Goal: Information Seeking & Learning: Check status

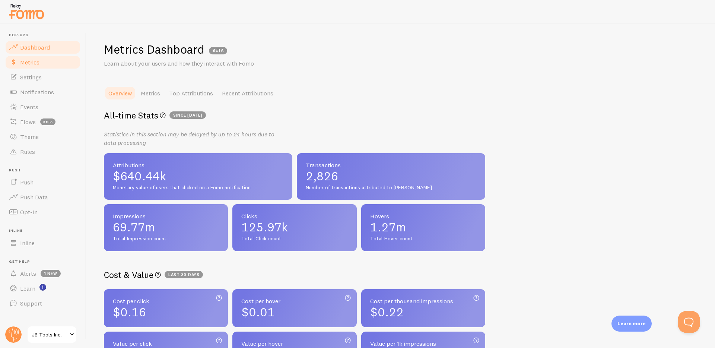
click at [44, 48] on span "Dashboard" at bounding box center [35, 47] width 30 height 7
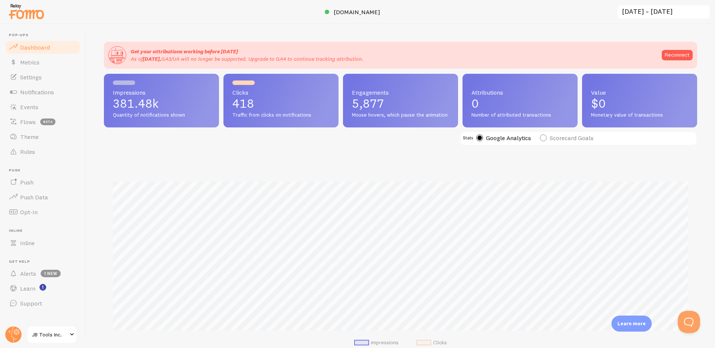
scroll to position [195, 593]
click at [641, 12] on input "[DATE] ~ [DATE]" at bounding box center [664, 11] width 94 height 15
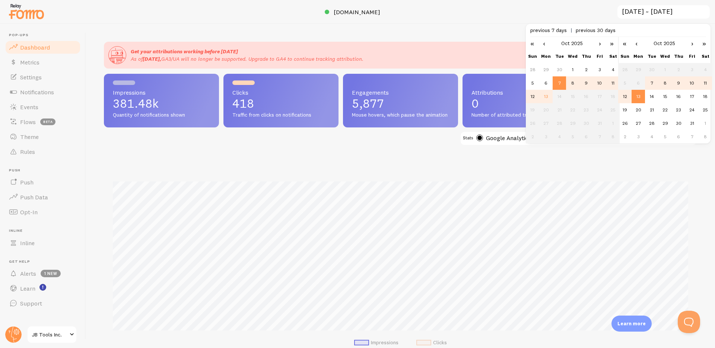
click at [640, 83] on td "6" at bounding box center [637, 82] width 13 height 13
click at [547, 85] on td "6" at bounding box center [545, 82] width 13 height 13
click at [627, 92] on td "12" at bounding box center [624, 96] width 13 height 13
type input "[DATE] ~ [DATE]"
click at [601, 169] on div "Impressions Clicks" at bounding box center [400, 261] width 593 height 196
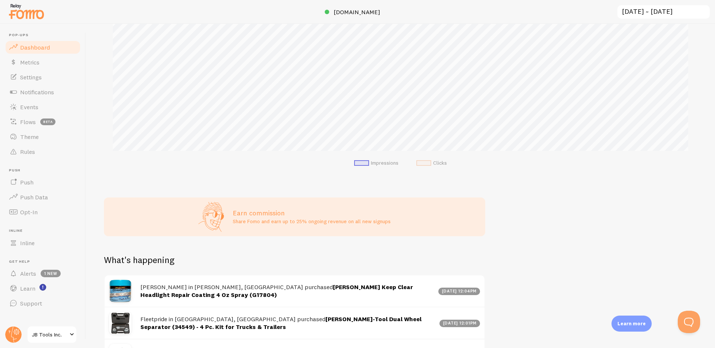
scroll to position [0, 0]
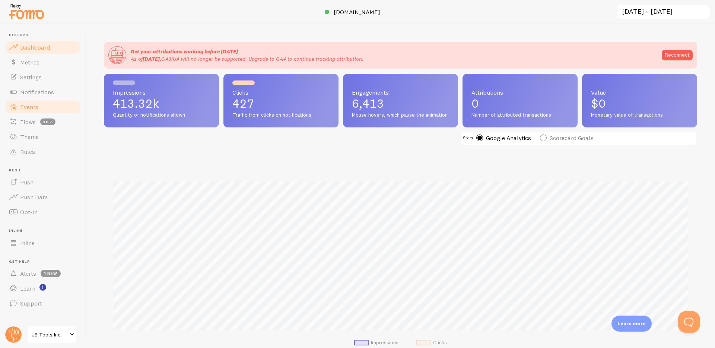
click at [36, 103] on span "Events" at bounding box center [29, 106] width 18 height 7
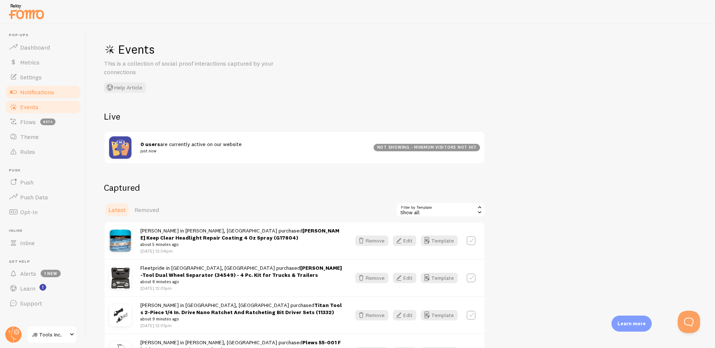
click at [43, 87] on link "Notifications" at bounding box center [42, 92] width 77 height 15
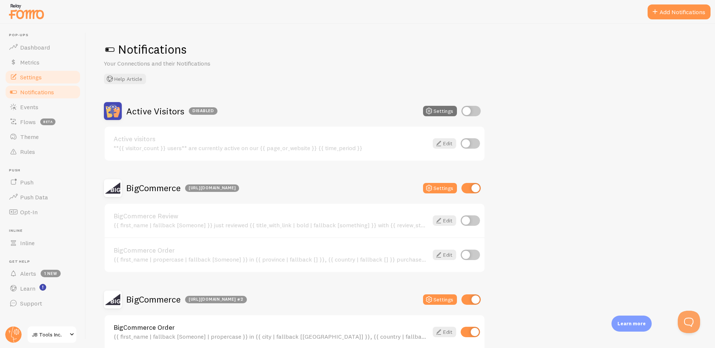
click at [32, 75] on span "Settings" at bounding box center [31, 76] width 22 height 7
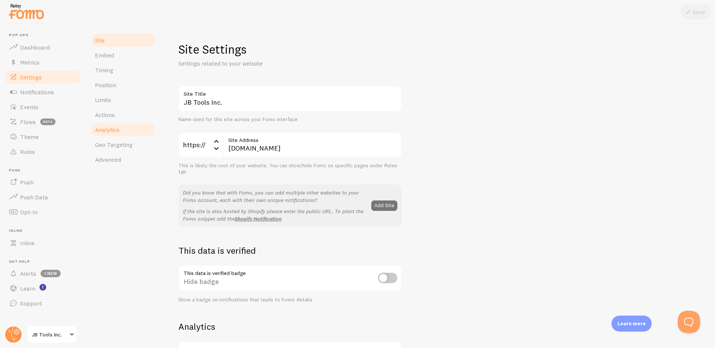
click at [115, 130] on span "Analytics" at bounding box center [107, 129] width 25 height 7
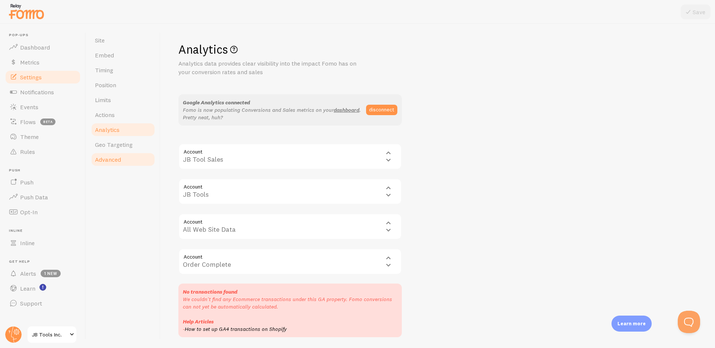
click at [119, 157] on span "Advanced" at bounding box center [108, 159] width 26 height 7
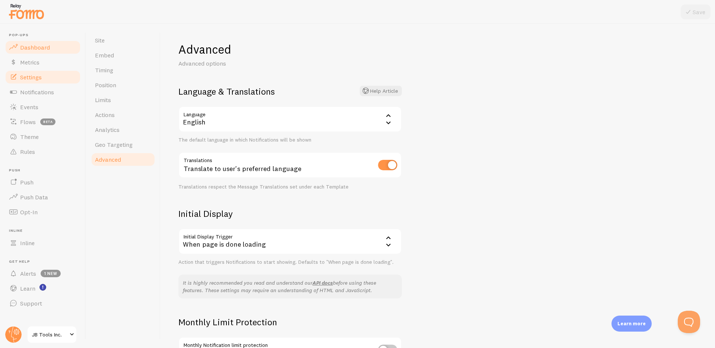
click at [29, 45] on span "Dashboard" at bounding box center [35, 47] width 30 height 7
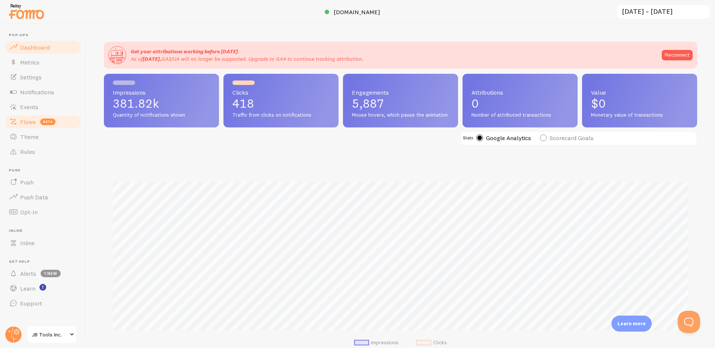
scroll to position [195, 593]
click at [249, 109] on p "418" at bounding box center [280, 104] width 97 height 12
click at [180, 91] on span "Impressions" at bounding box center [161, 92] width 97 height 6
click at [646, 12] on input "[DATE] ~ [DATE]" at bounding box center [664, 11] width 94 height 15
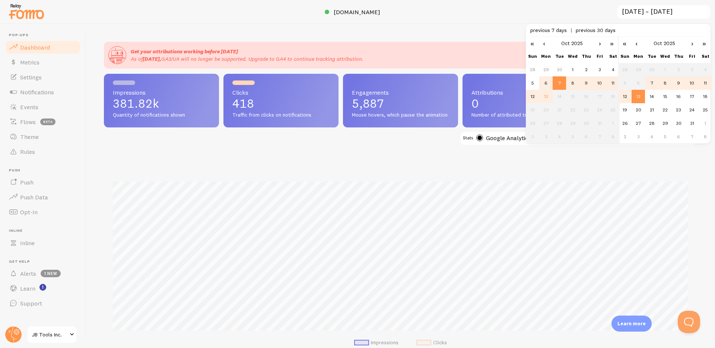
click at [547, 84] on td "6" at bounding box center [545, 82] width 13 height 13
click at [628, 95] on td "12" at bounding box center [624, 96] width 13 height 13
type input "[DATE] ~ [DATE]"
click at [614, 168] on div "Impressions Clicks" at bounding box center [400, 261] width 593 height 196
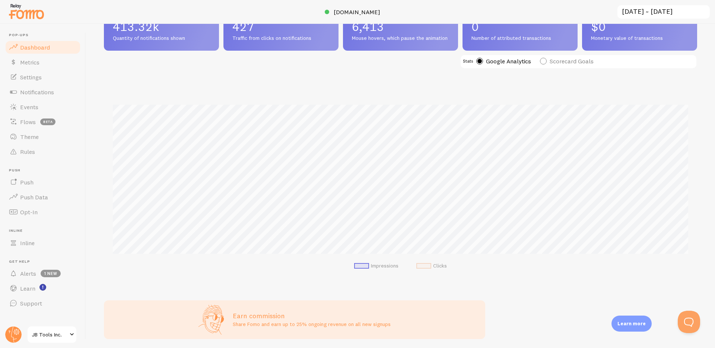
scroll to position [140, 0]
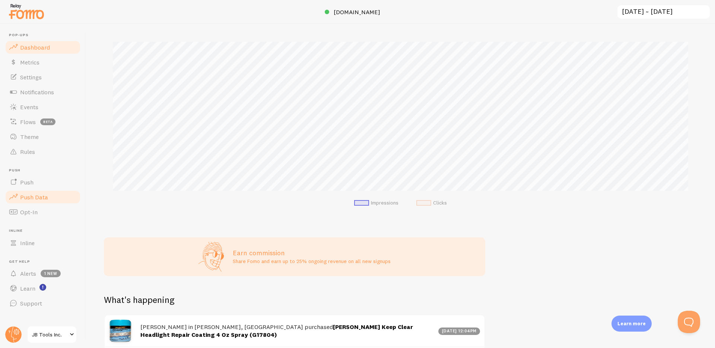
click at [32, 199] on span "Push Data" at bounding box center [34, 196] width 28 height 7
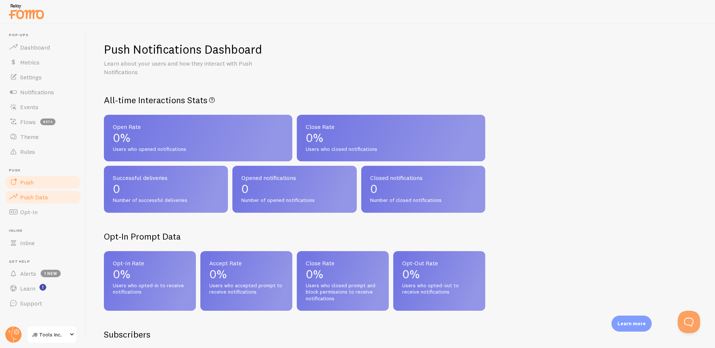
click at [35, 183] on link "Push" at bounding box center [42, 182] width 77 height 15
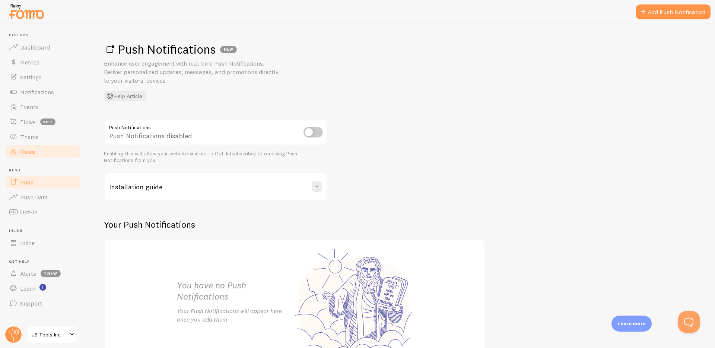
click at [33, 153] on span "Rules" at bounding box center [27, 151] width 15 height 7
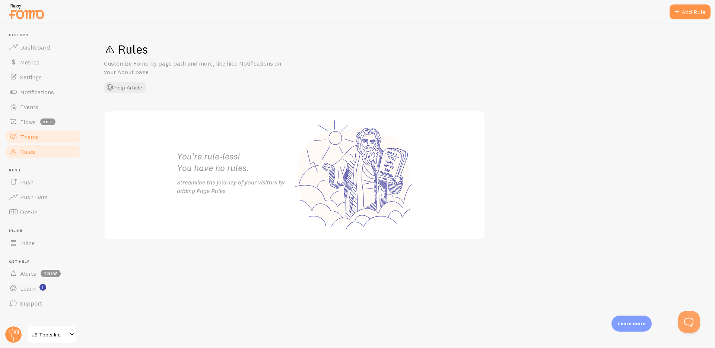
click at [30, 131] on link "Theme" at bounding box center [42, 136] width 77 height 15
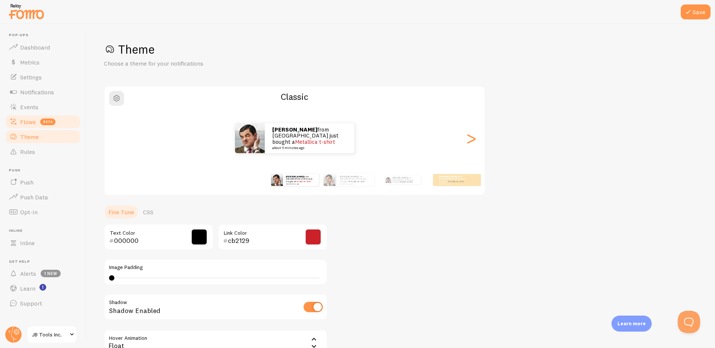
click at [30, 127] on link "Flows beta" at bounding box center [42, 121] width 77 height 15
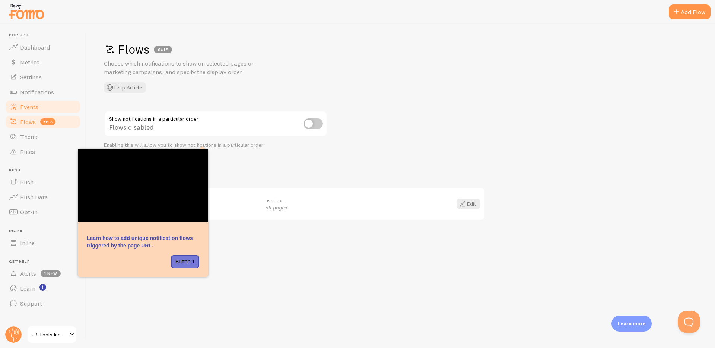
click at [25, 101] on link "Events" at bounding box center [42, 106] width 77 height 15
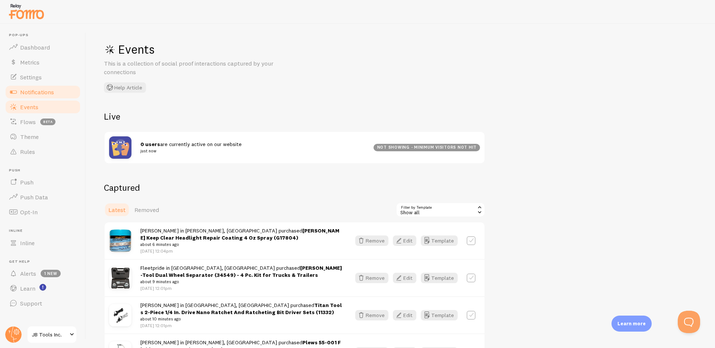
click at [29, 92] on span "Notifications" at bounding box center [37, 91] width 34 height 7
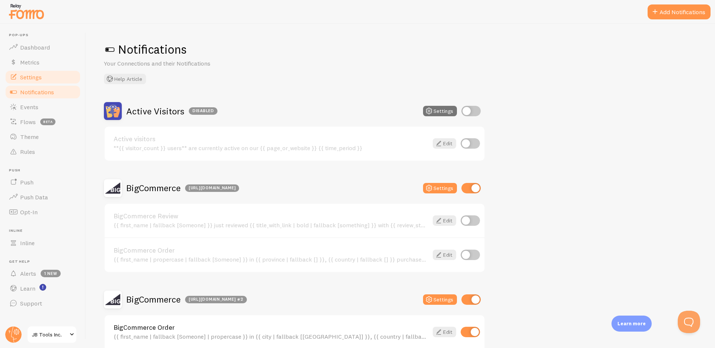
click at [29, 80] on span "Settings" at bounding box center [31, 76] width 22 height 7
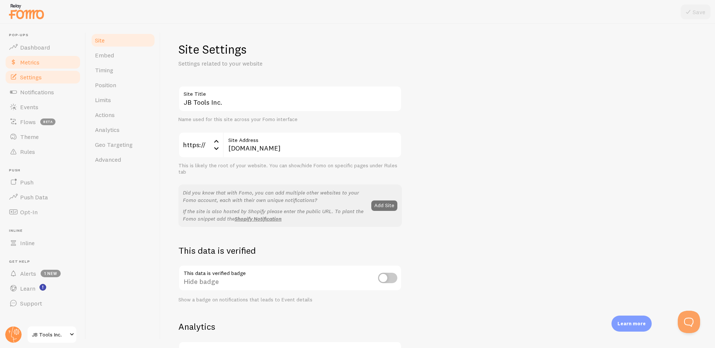
click at [32, 68] on link "Metrics" at bounding box center [42, 62] width 77 height 15
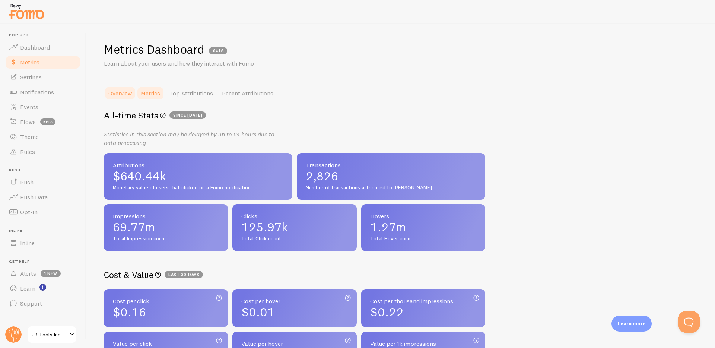
click at [150, 94] on link "Metrics" at bounding box center [150, 93] width 28 height 15
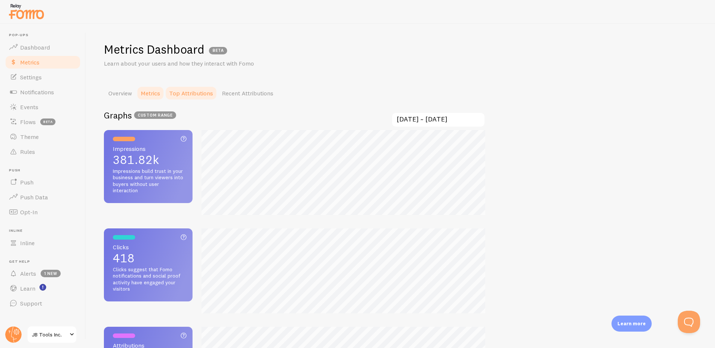
scroll to position [348, 715]
click at [417, 122] on input "[DATE] ~ [DATE]" at bounding box center [438, 119] width 94 height 15
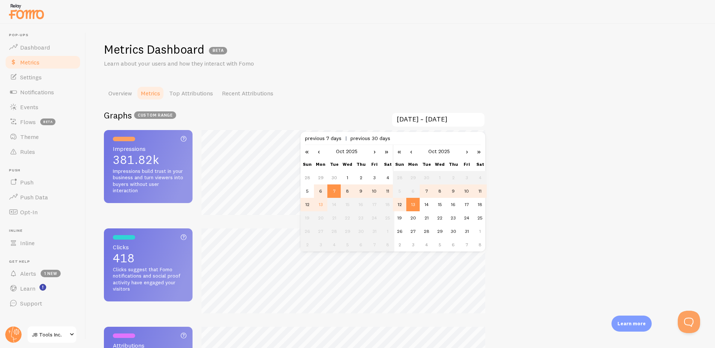
click at [320, 188] on td "6" at bounding box center [320, 190] width 13 height 13
click at [401, 199] on td "12" at bounding box center [399, 204] width 13 height 13
type input "[DATE] ~ [DATE]"
click at [547, 120] on div "Metrics Dashboard BETA Learn about your users and how they interact with Fomo O…" at bounding box center [400, 186] width 629 height 324
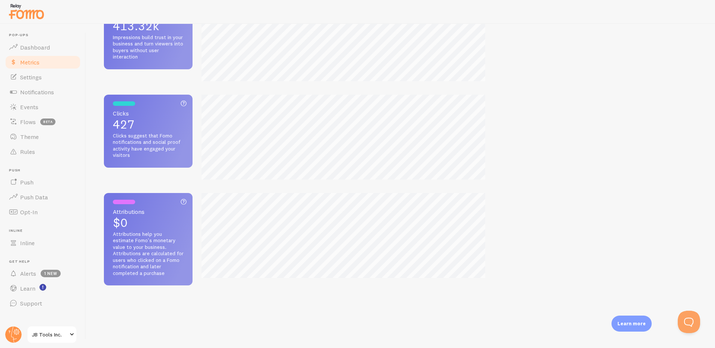
click at [166, 217] on span "$0" at bounding box center [148, 223] width 71 height 12
click at [166, 220] on span "$0" at bounding box center [148, 223] width 71 height 12
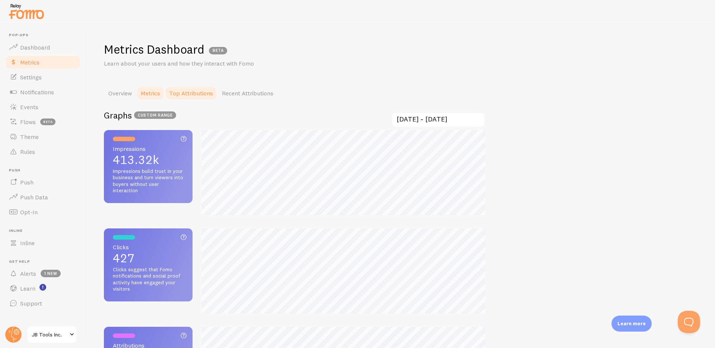
click at [203, 99] on link "Top Attributions" at bounding box center [191, 93] width 53 height 15
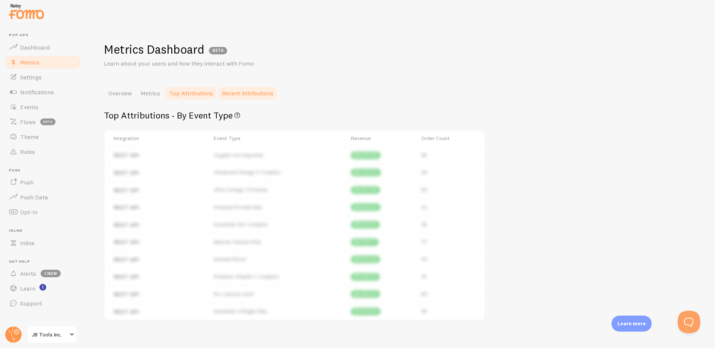
click at [254, 92] on link "Recent Attributions" at bounding box center [247, 93] width 60 height 15
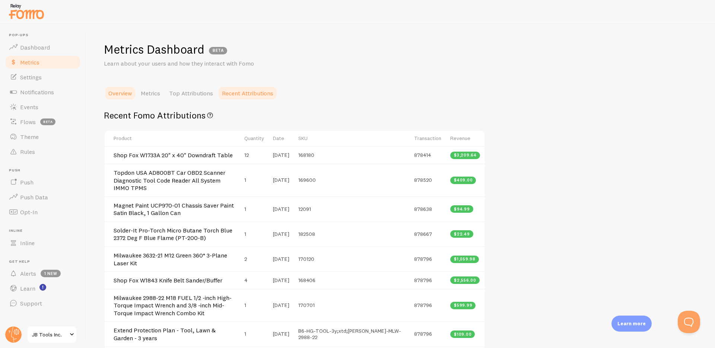
click at [127, 91] on link "Overview" at bounding box center [120, 93] width 32 height 15
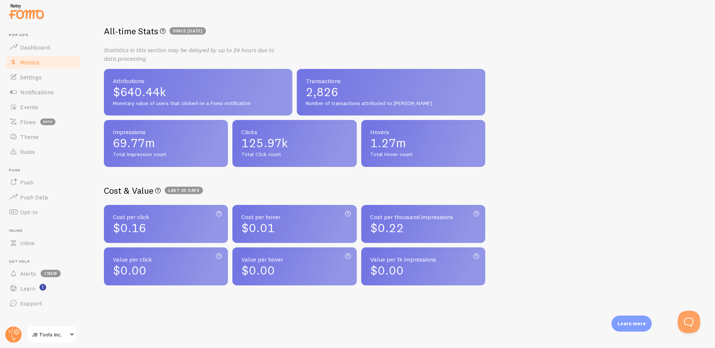
click at [190, 189] on span "Last 30 days" at bounding box center [184, 190] width 38 height 7
click at [41, 47] on span "Dashboard" at bounding box center [35, 47] width 30 height 7
